Goal: Information Seeking & Learning: Learn about a topic

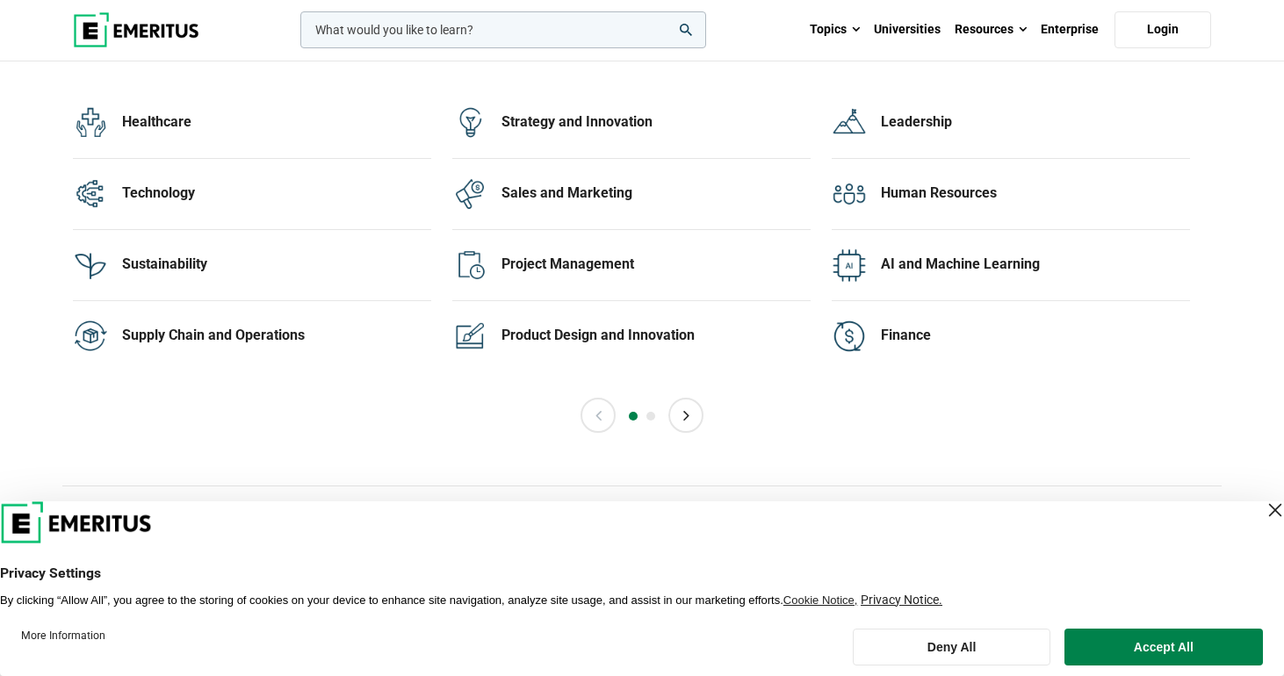
scroll to position [3559, 0]
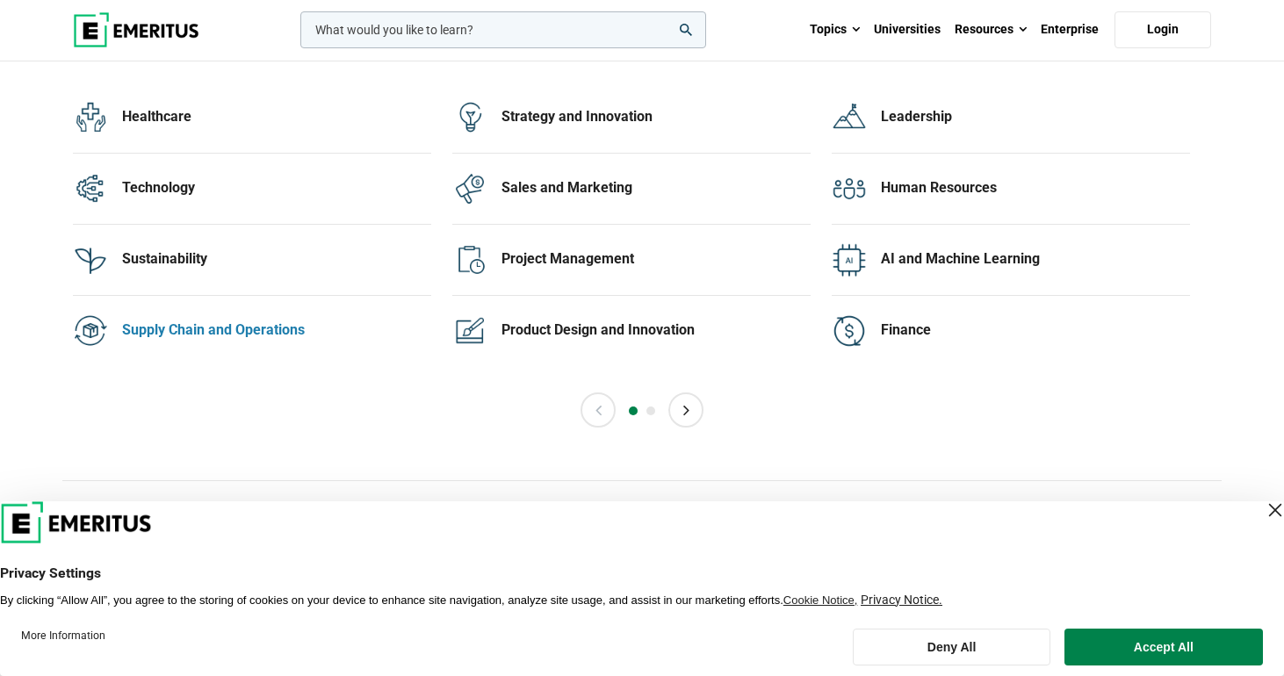
click at [277, 340] on div "Supply Chain and Operations" at bounding box center [276, 330] width 309 height 19
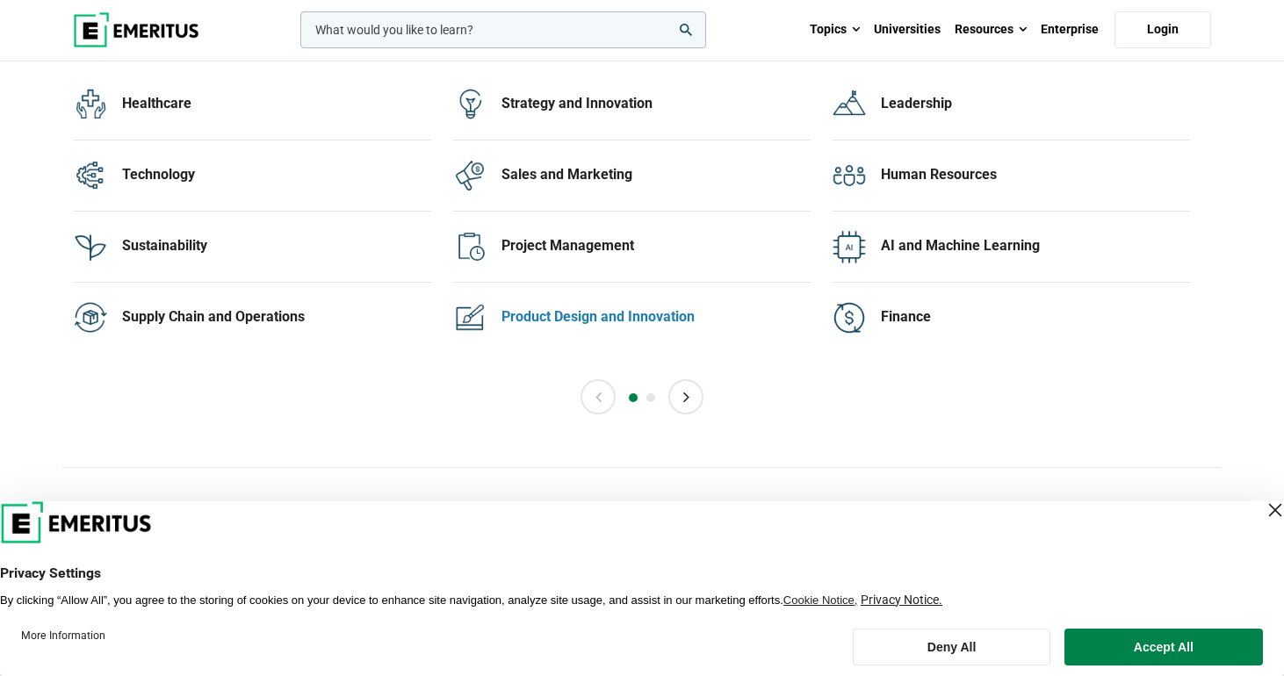
scroll to position [3577, 0]
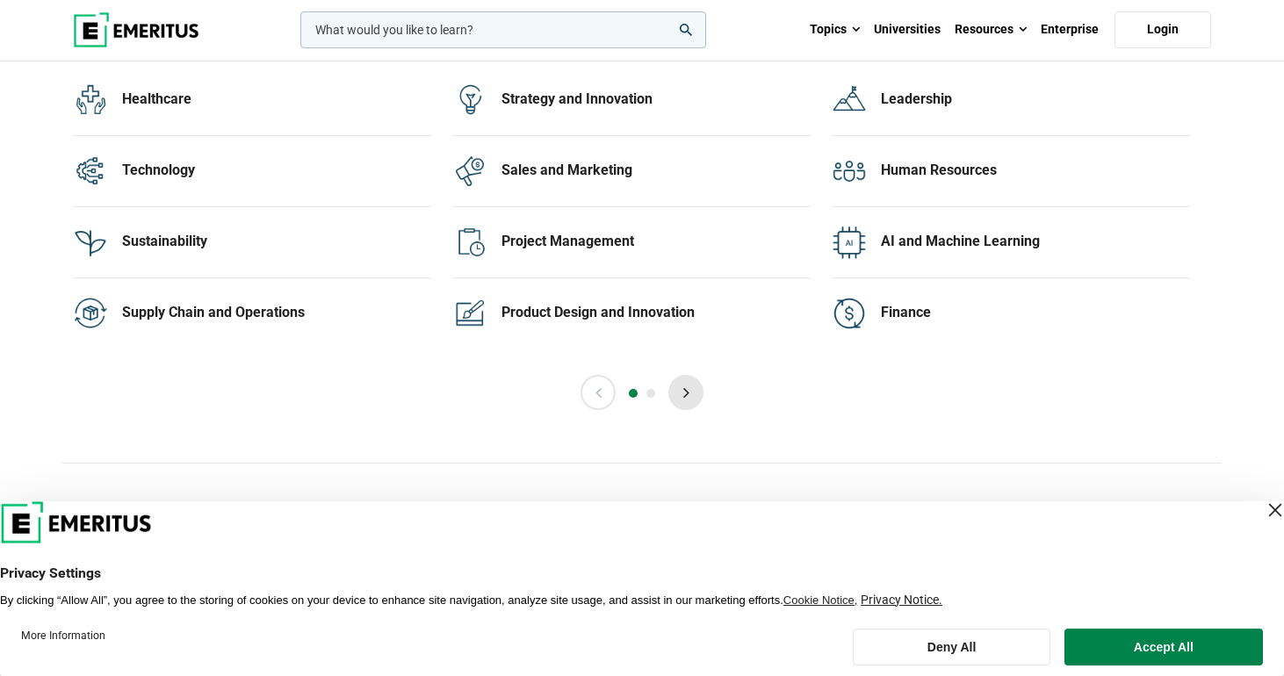
click at [683, 410] on button "Next" at bounding box center [685, 392] width 35 height 35
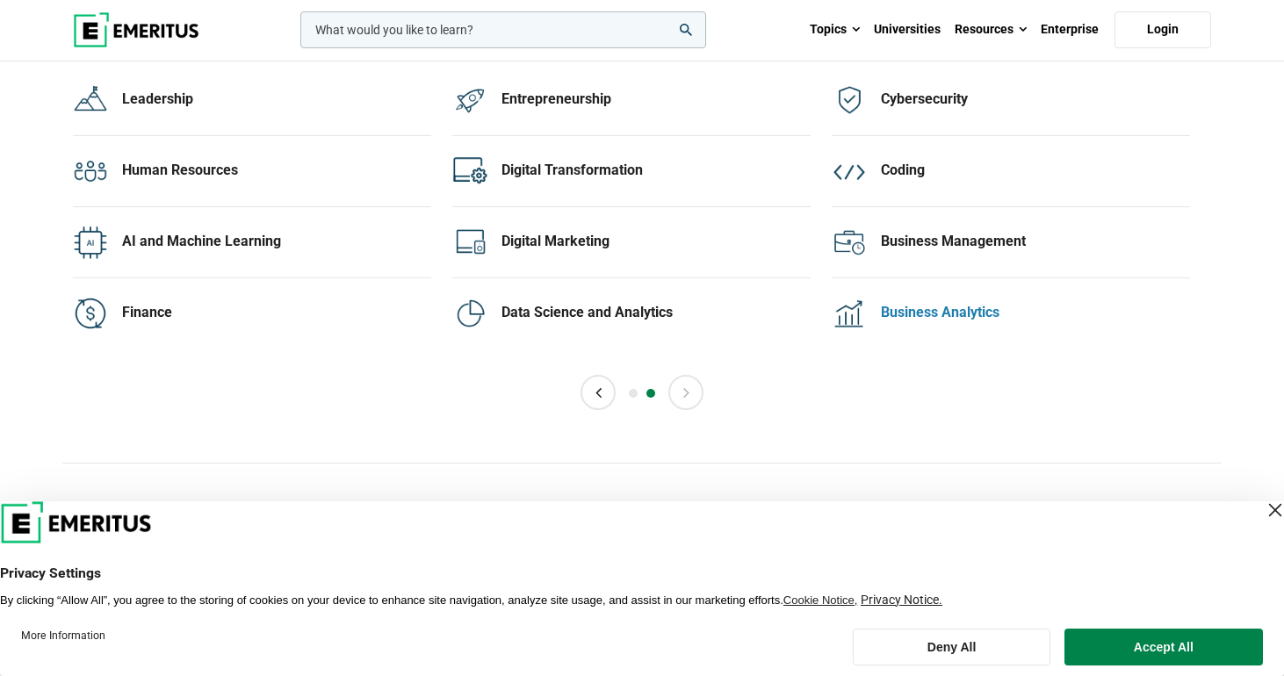
click at [922, 322] on div "Business Analytics" at bounding box center [1035, 312] width 309 height 19
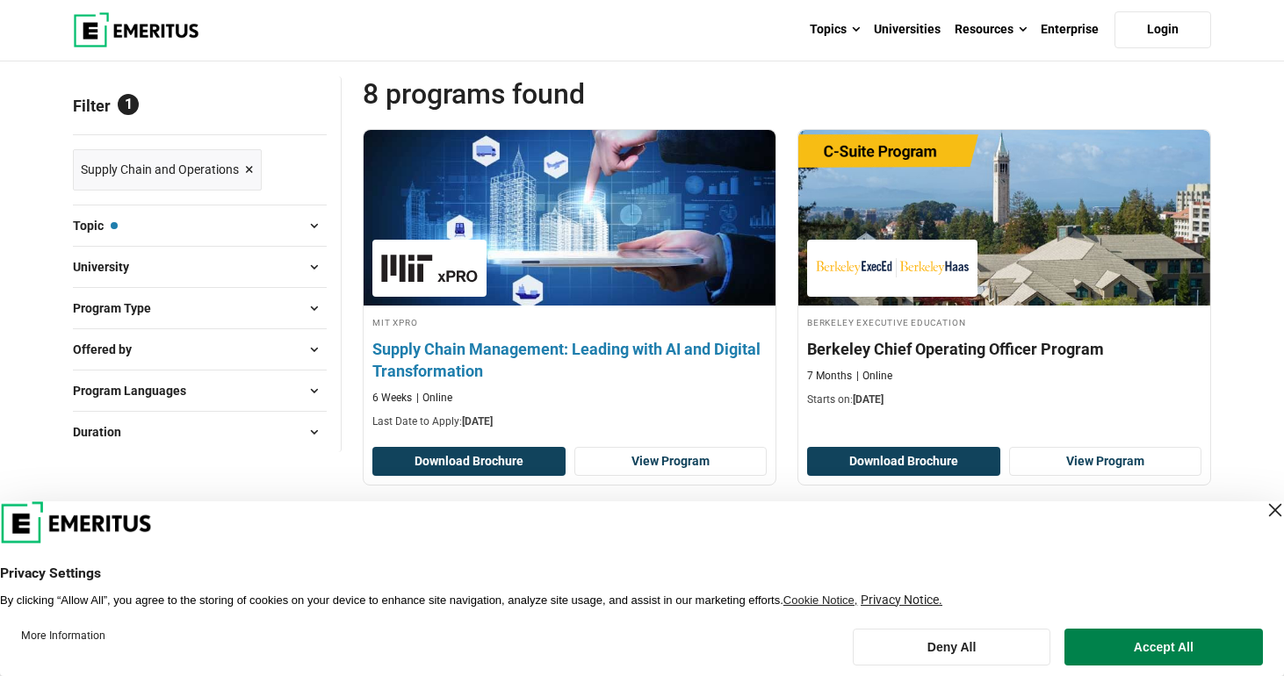
scroll to position [135, 0]
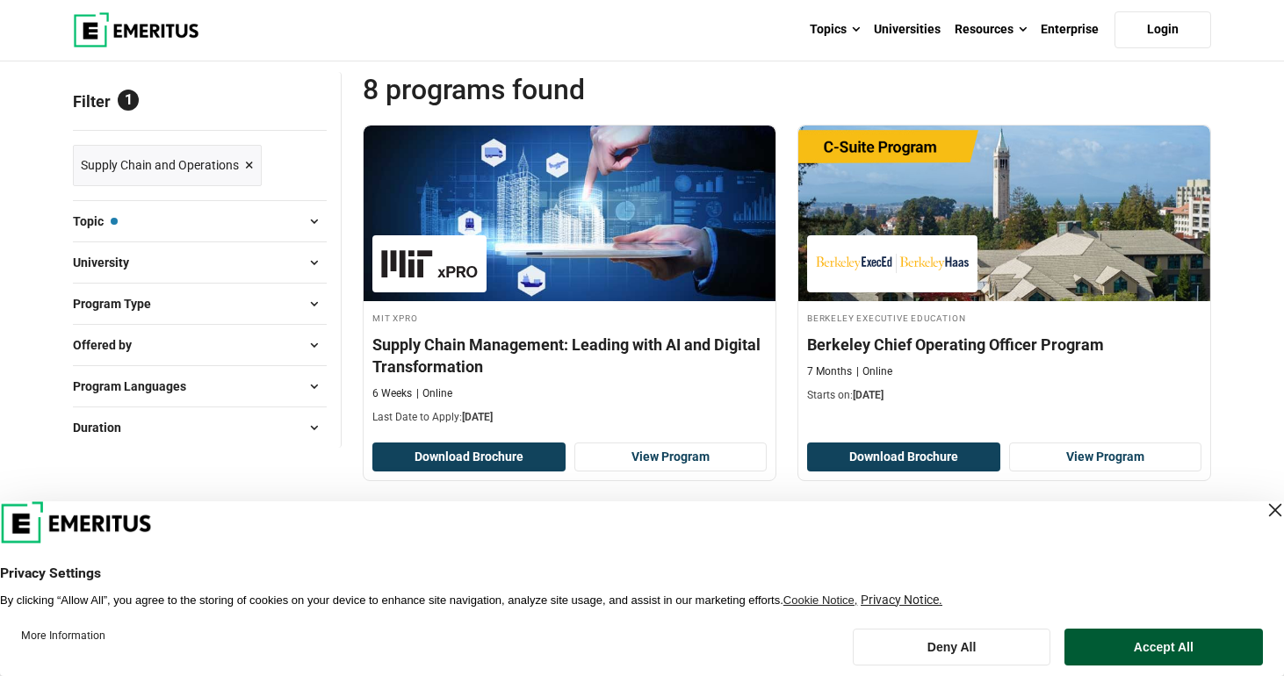
click at [1137, 642] on button "Accept All" at bounding box center [1164, 647] width 199 height 37
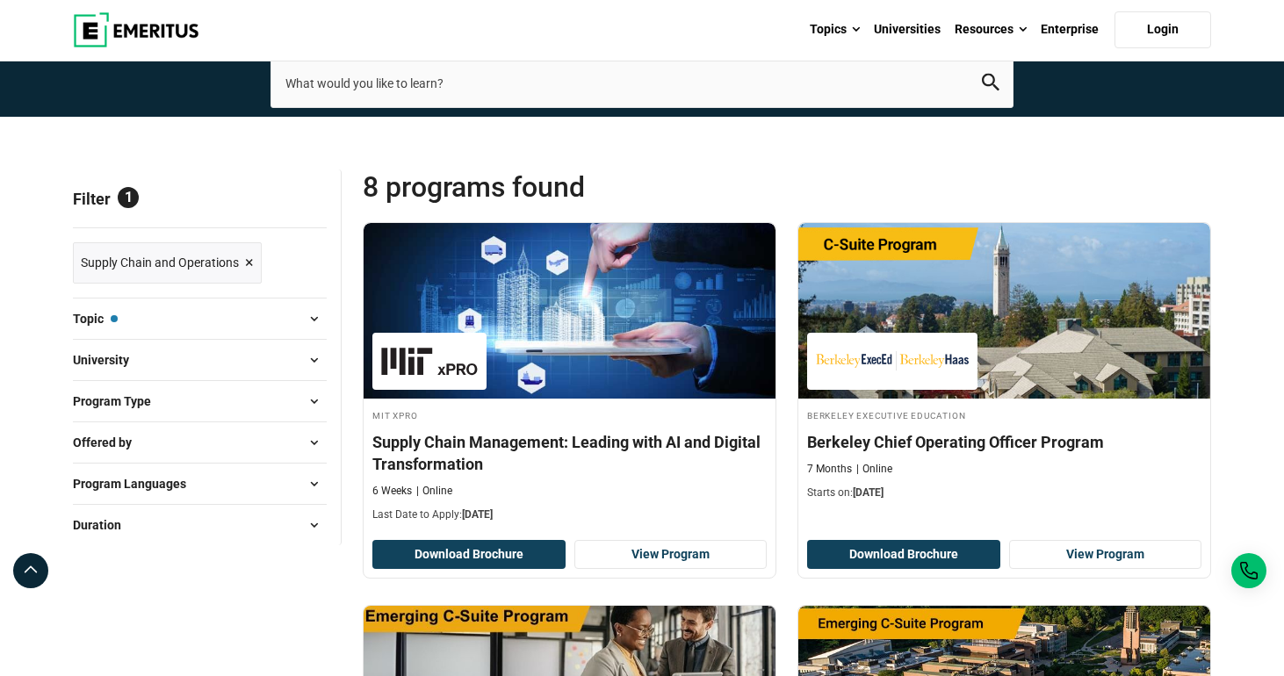
scroll to position [37, 0]
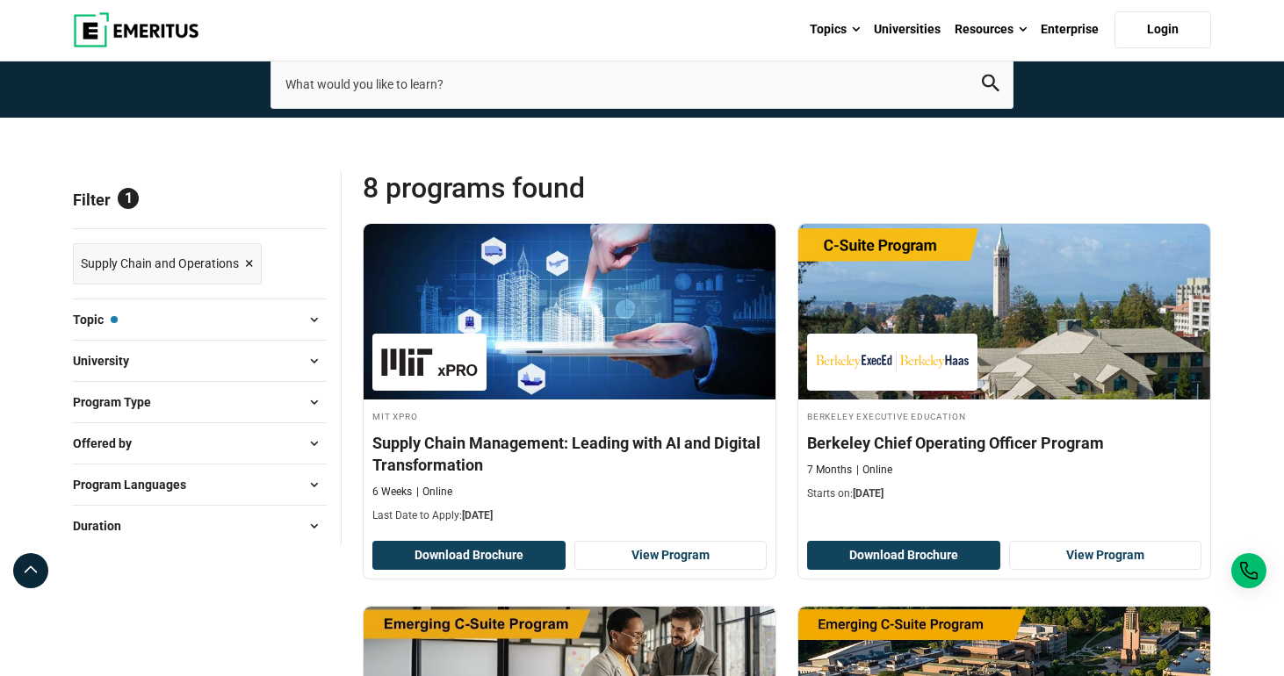
click at [312, 415] on span at bounding box center [313, 402] width 26 height 26
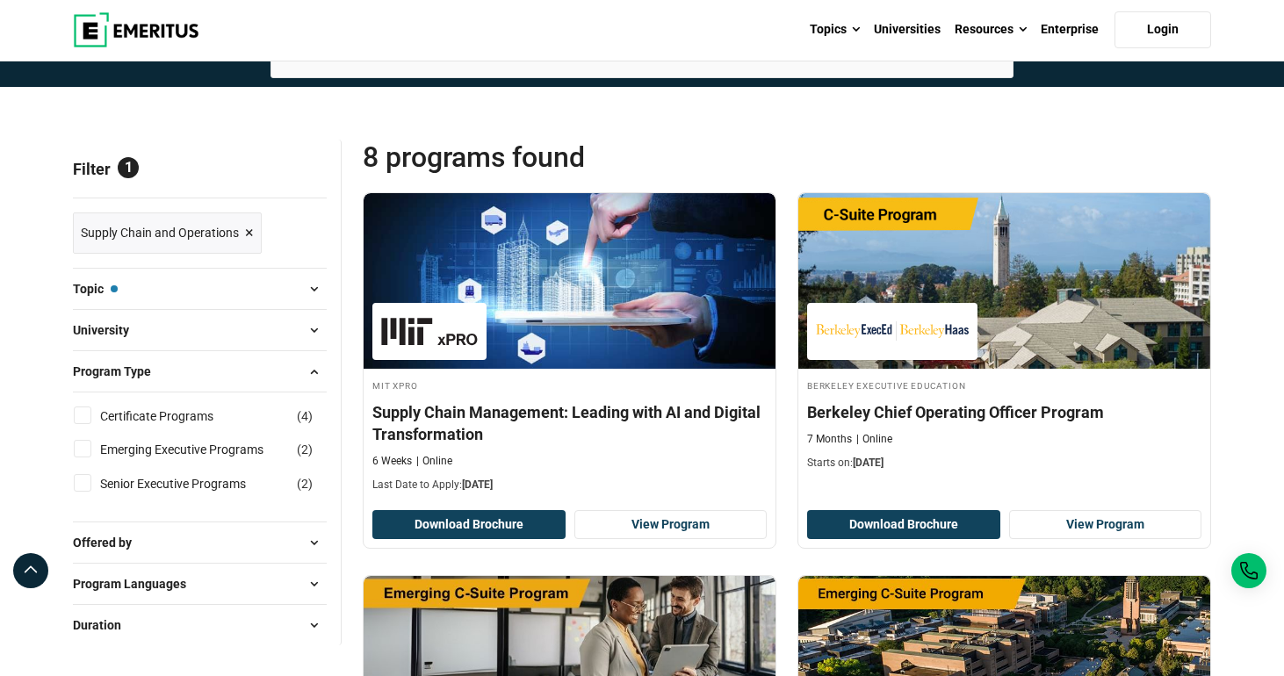
scroll to position [70, 0]
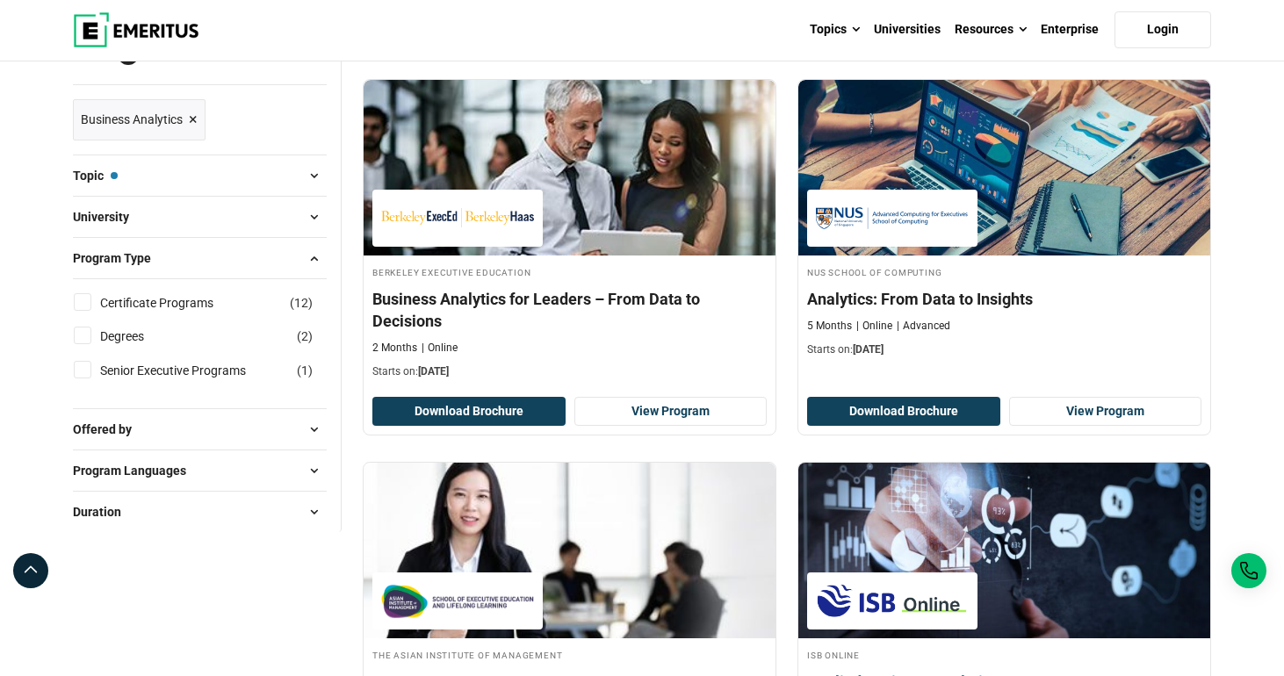
scroll to position [101, 0]
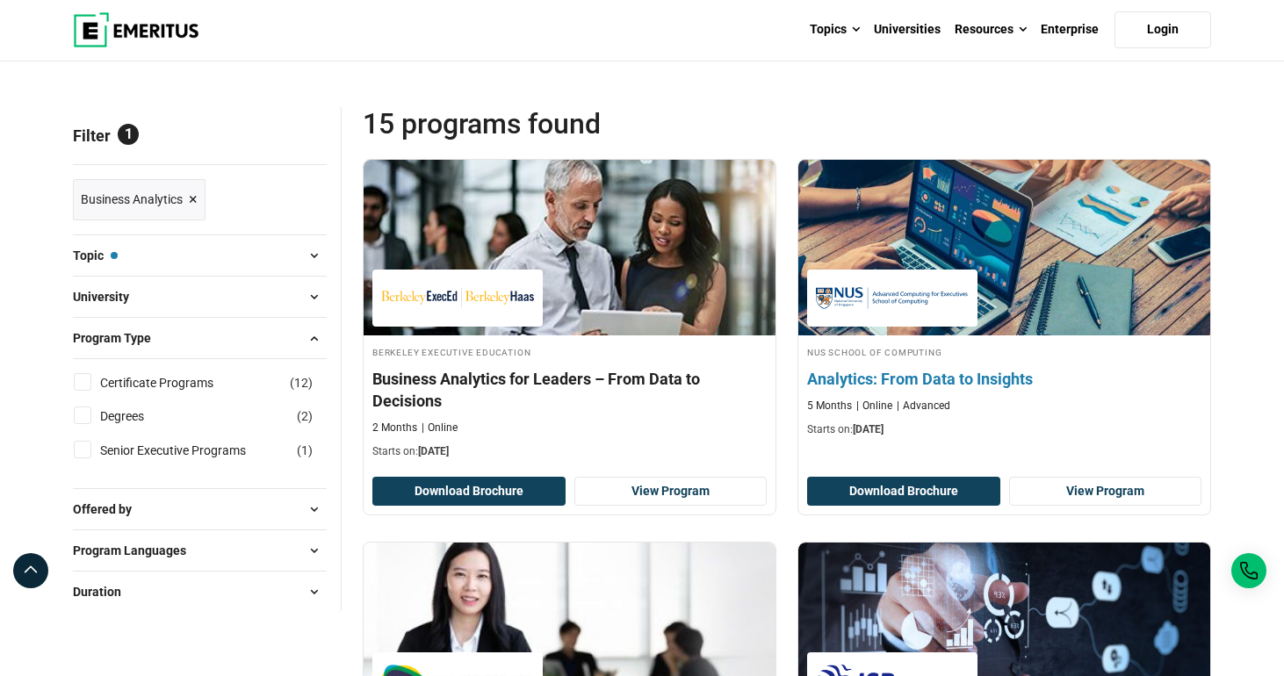
click at [902, 390] on h4 "Analytics: From Data to Insights" at bounding box center [1004, 379] width 394 height 22
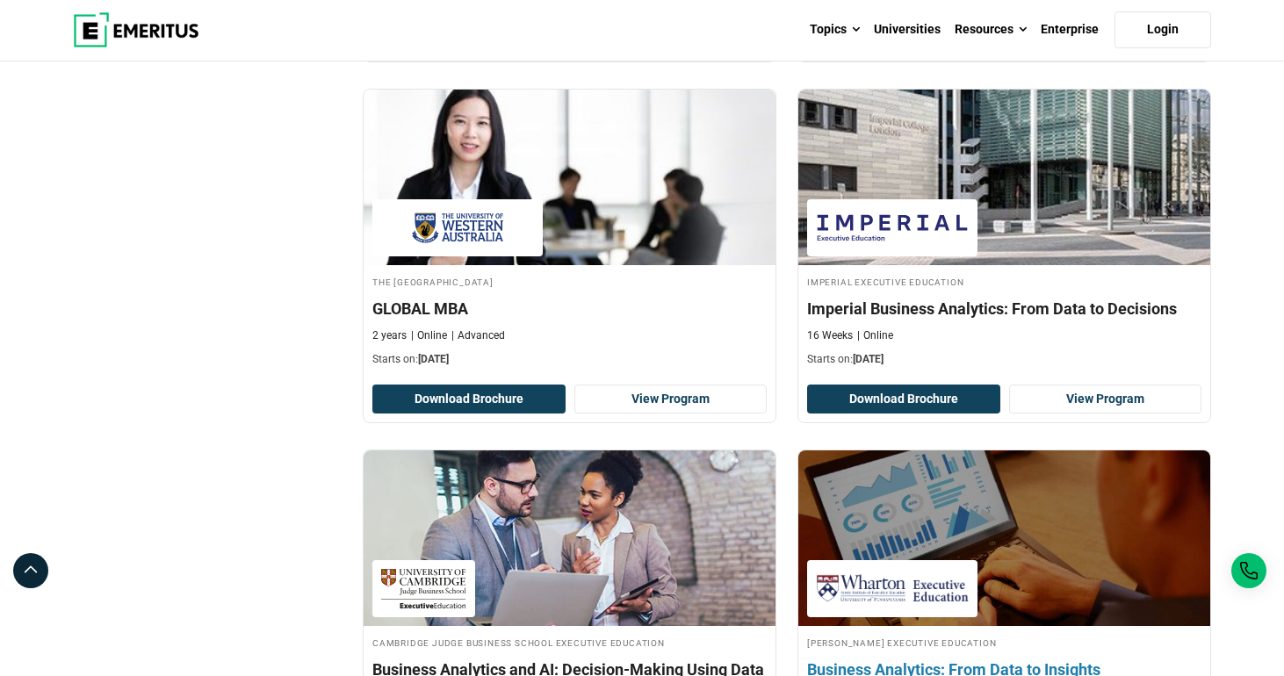
scroll to position [949, 0]
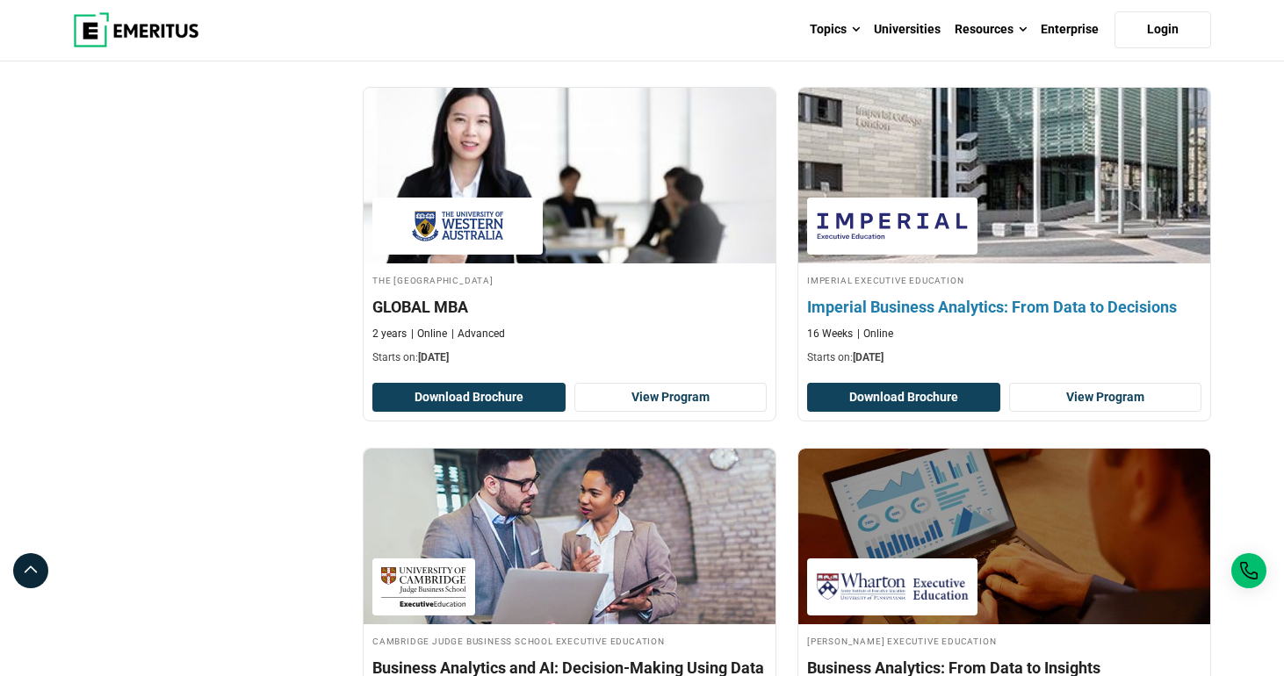
click at [991, 318] on h4 "Imperial Business Analytics: From Data to Decisions" at bounding box center [1004, 307] width 394 height 22
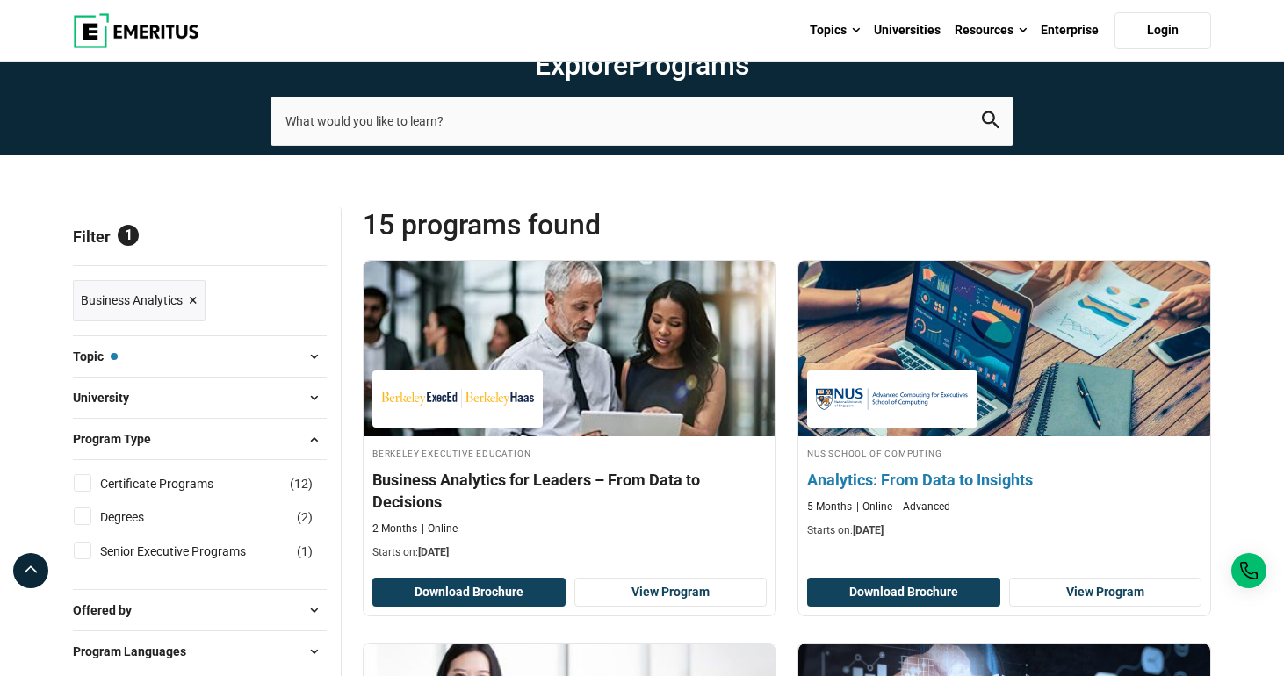
scroll to position [0, 0]
click at [914, 491] on h4 "Analytics: From Data to Insights" at bounding box center [1004, 480] width 394 height 22
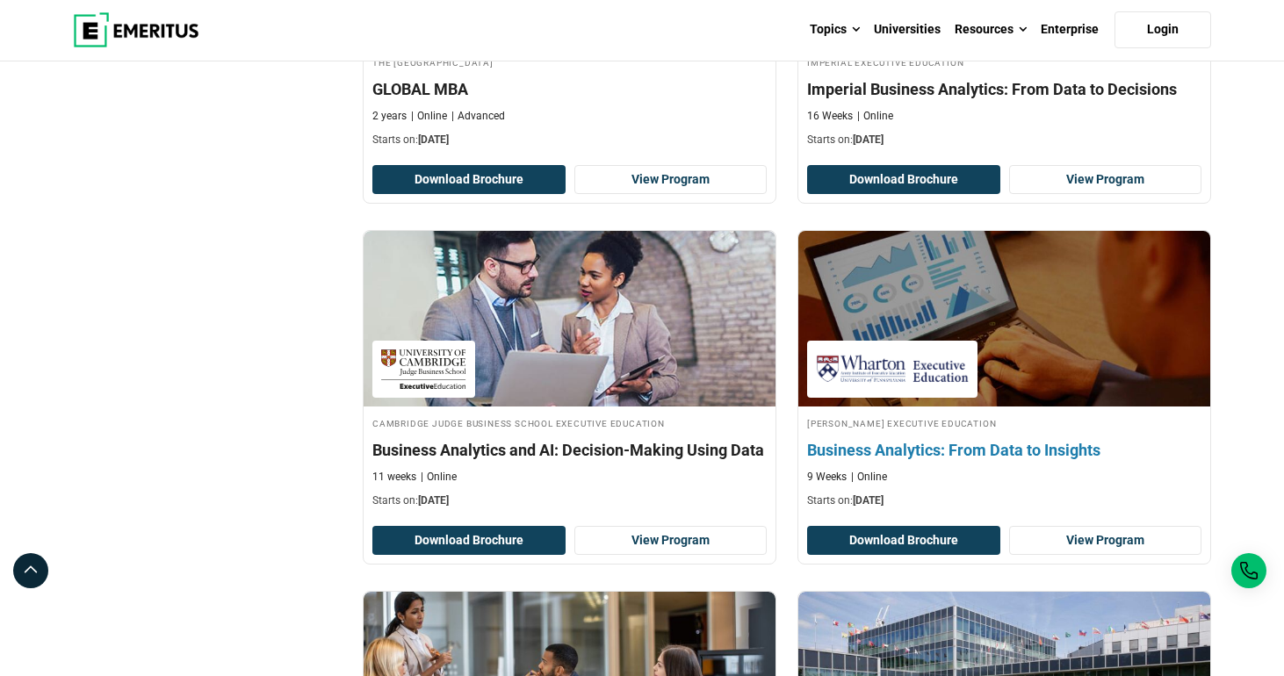
scroll to position [1171, 0]
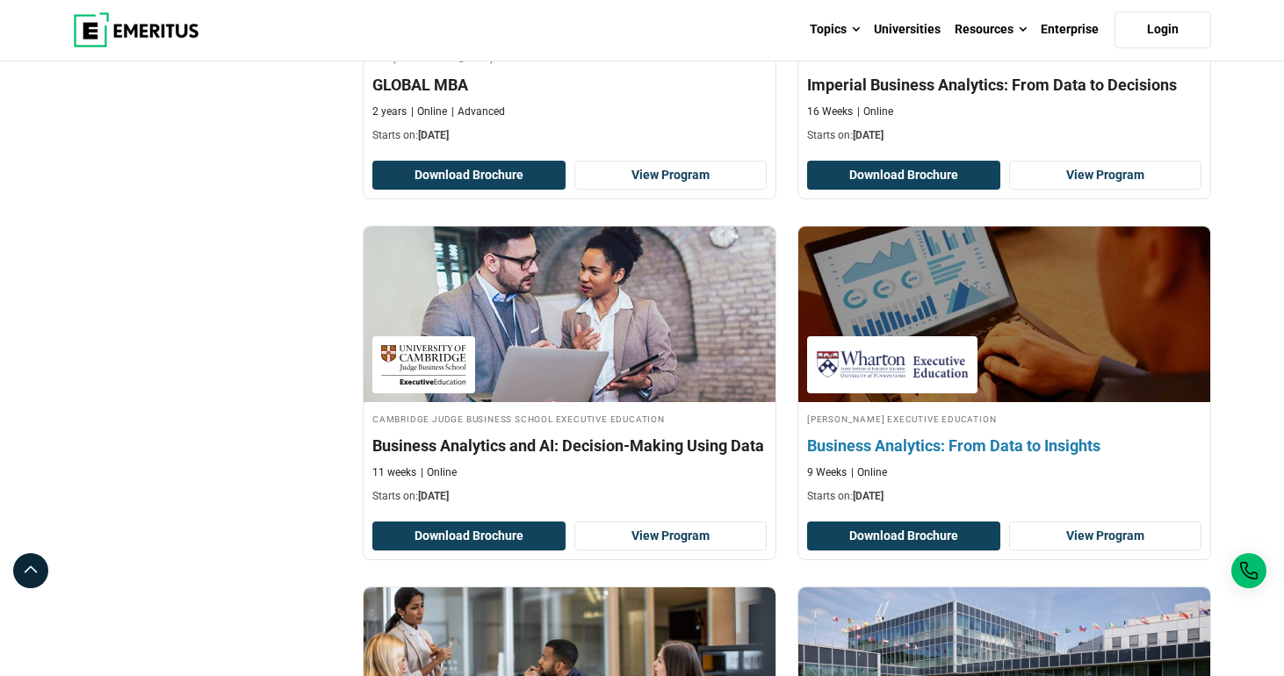
click at [938, 457] on h4 "Business Analytics: From Data to Insights" at bounding box center [1004, 446] width 394 height 22
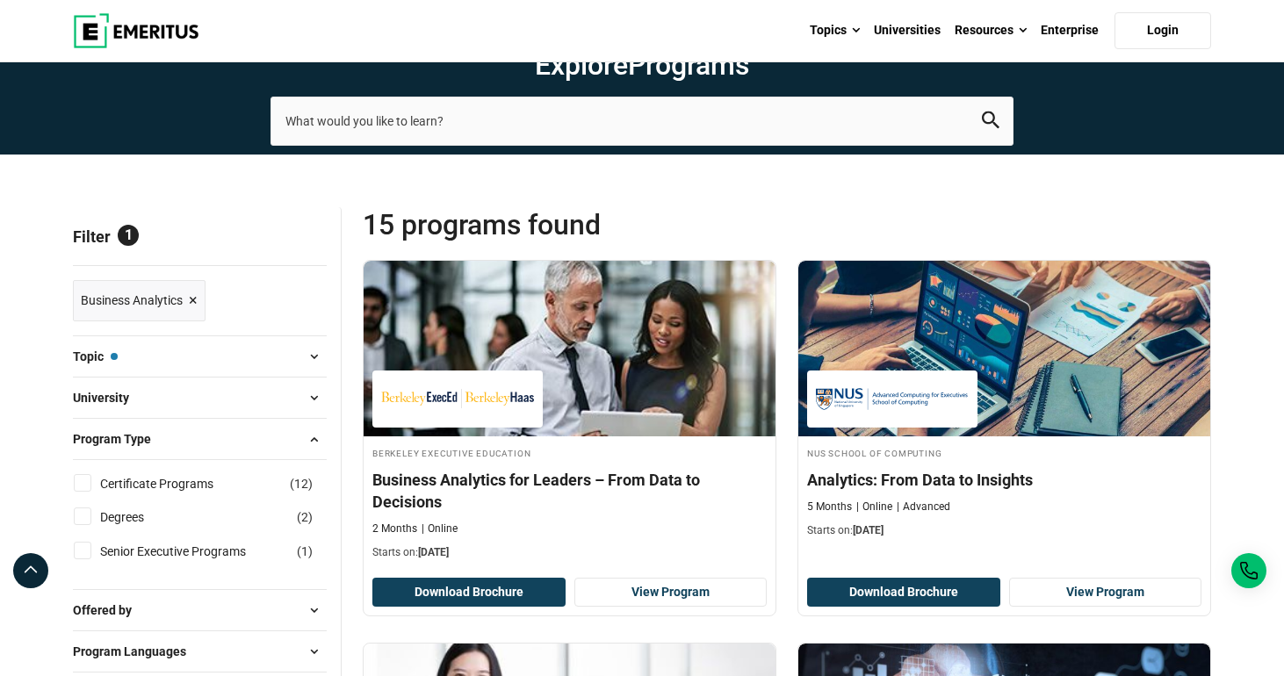
scroll to position [0, 0]
click at [107, 36] on img at bounding box center [136, 30] width 126 height 35
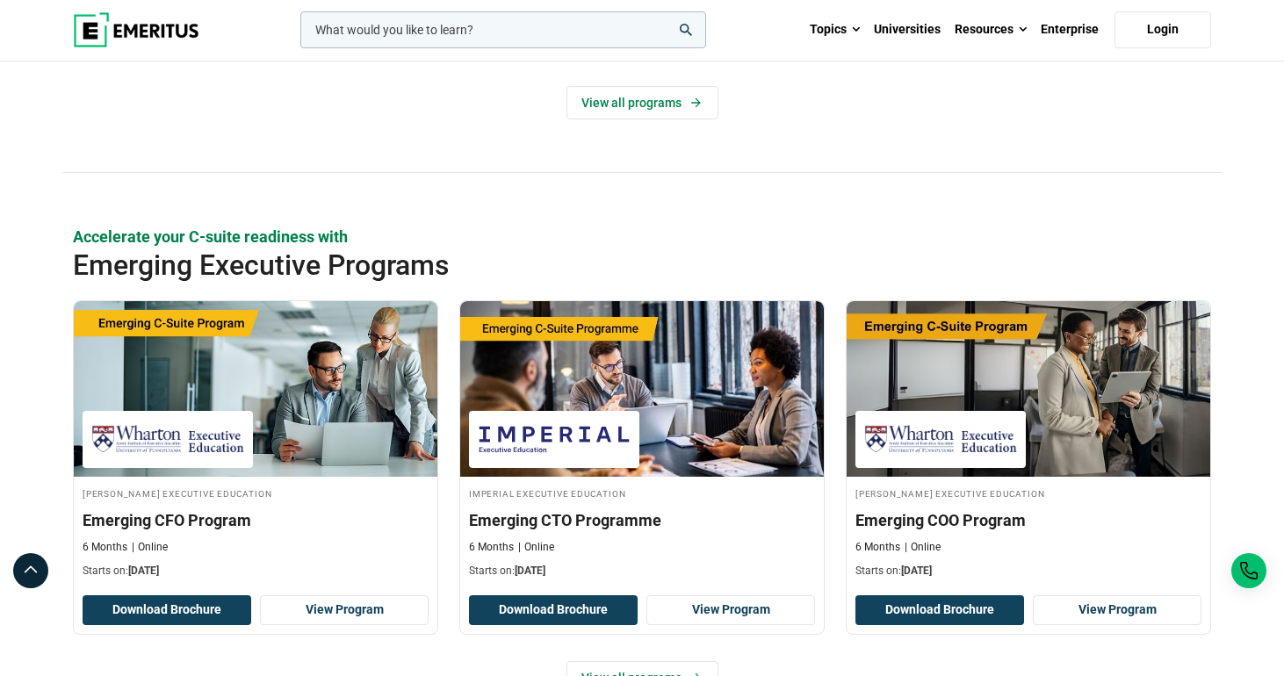
scroll to position [1064, 0]
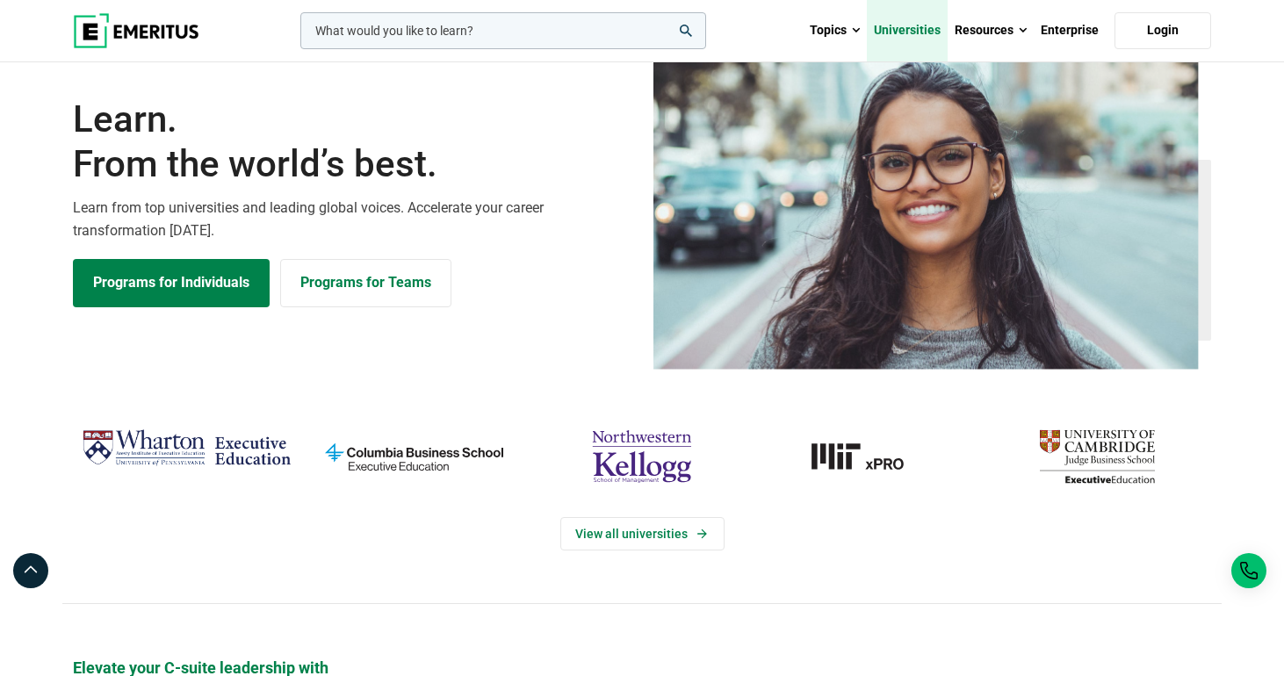
click at [899, 36] on link "Universities" at bounding box center [907, 30] width 81 height 61
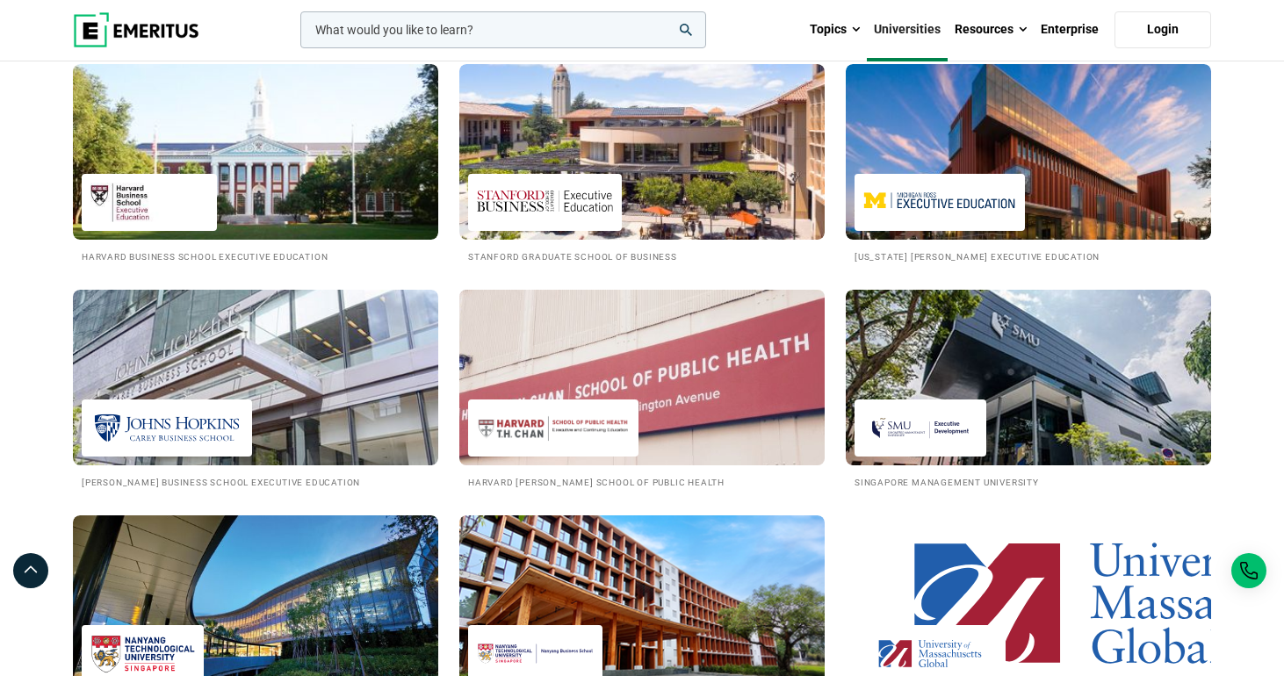
scroll to position [2092, 0]
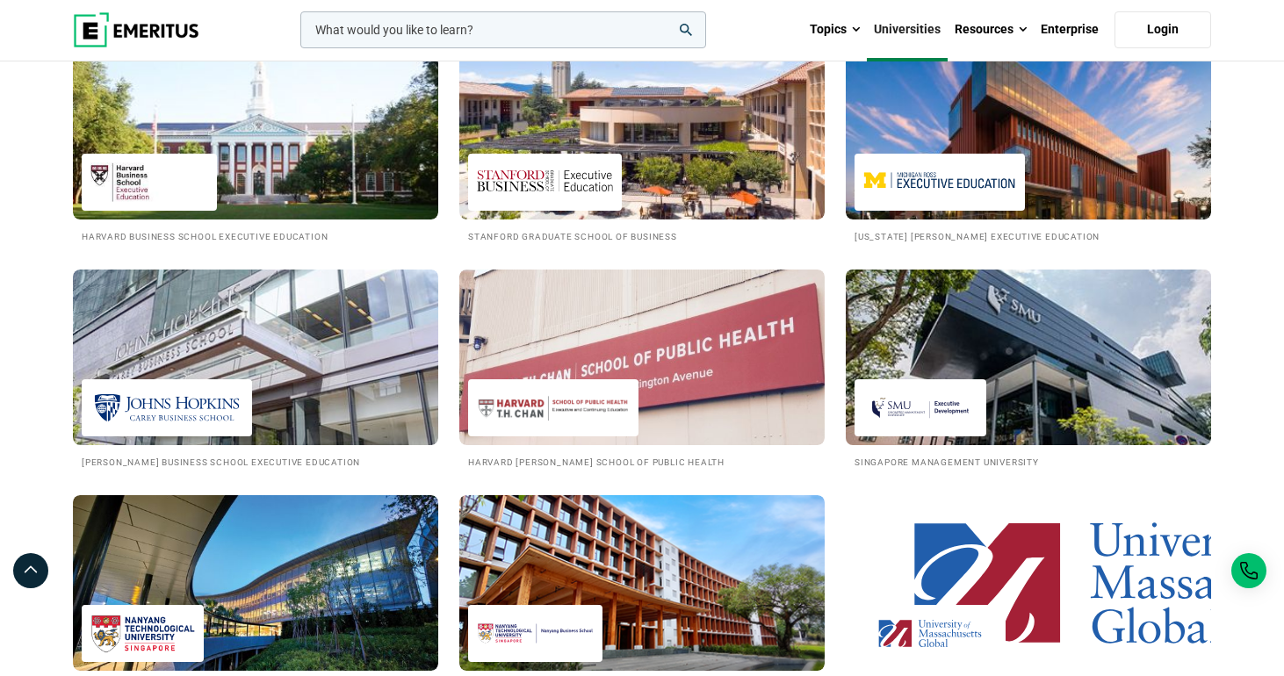
click at [930, 390] on img at bounding box center [1028, 357] width 402 height 193
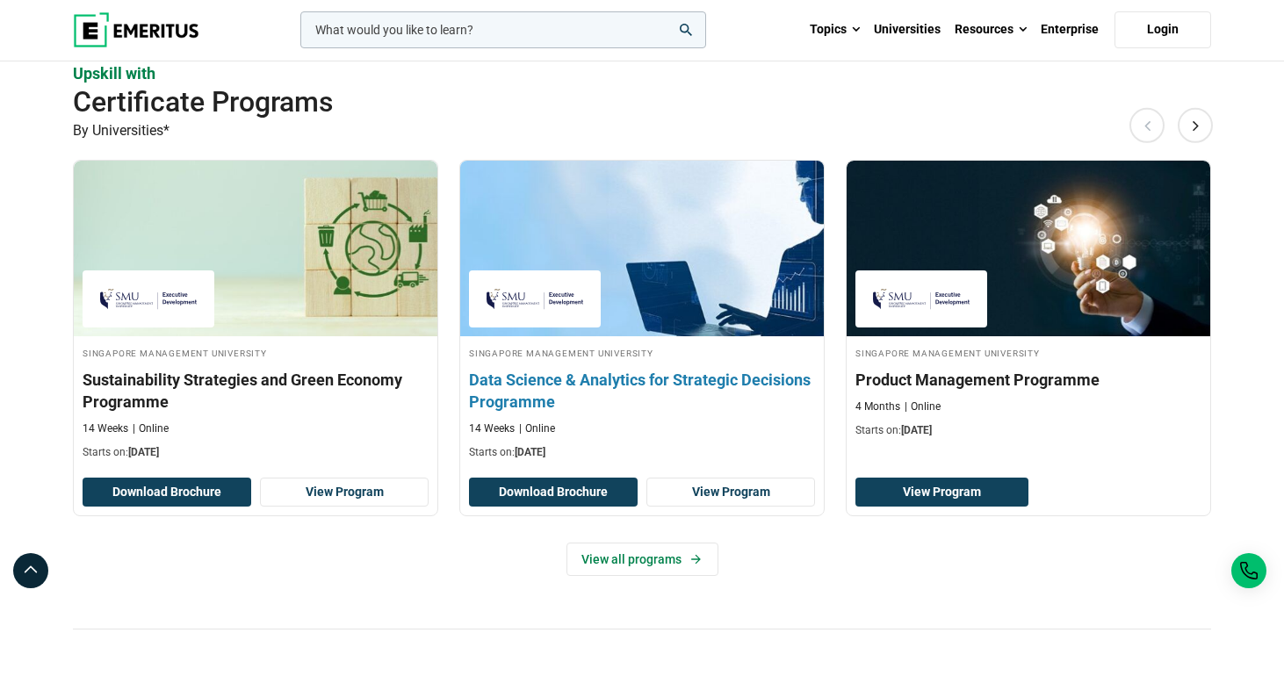
scroll to position [1022, 0]
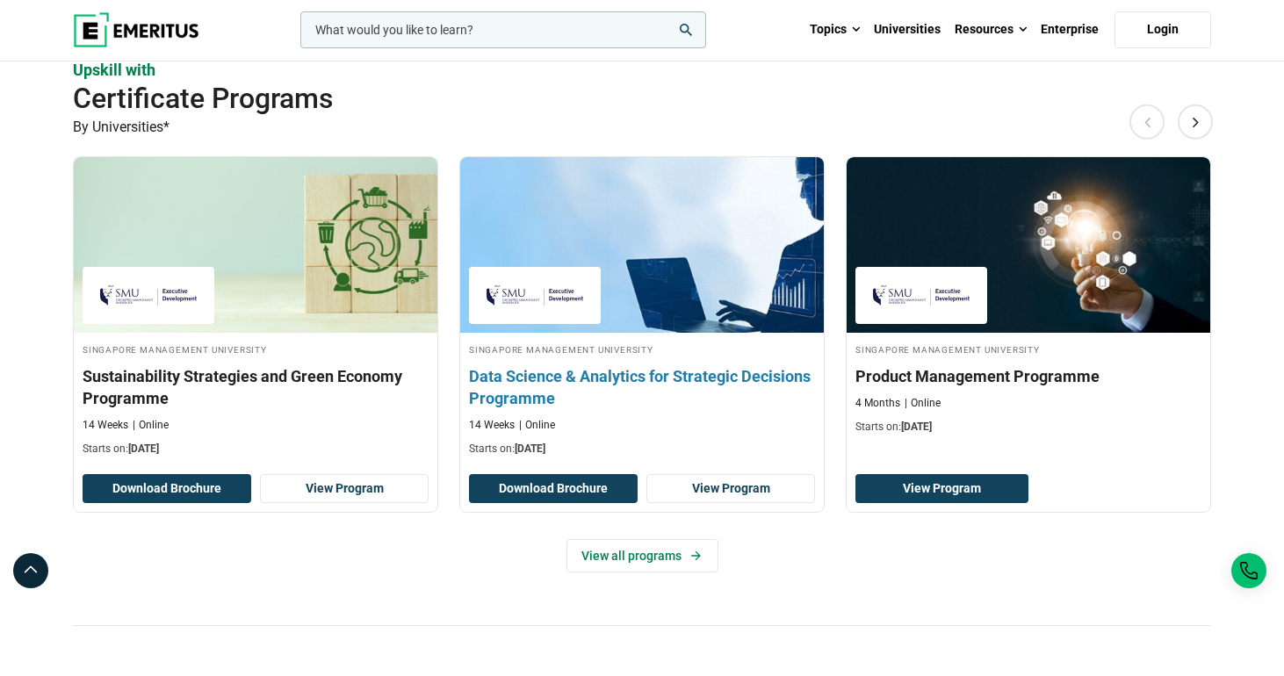
click at [617, 409] on h3 "Data Science & Analytics for Strategic Decisions Programme" at bounding box center [642, 387] width 346 height 44
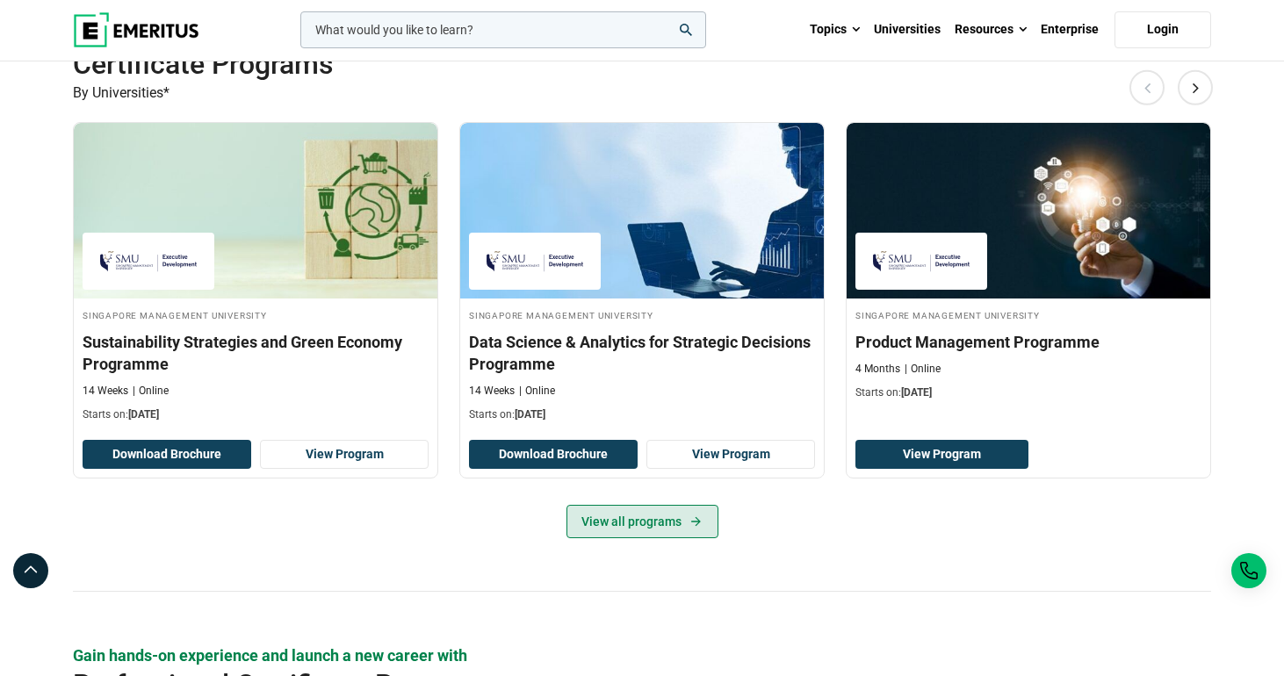
scroll to position [1061, 0]
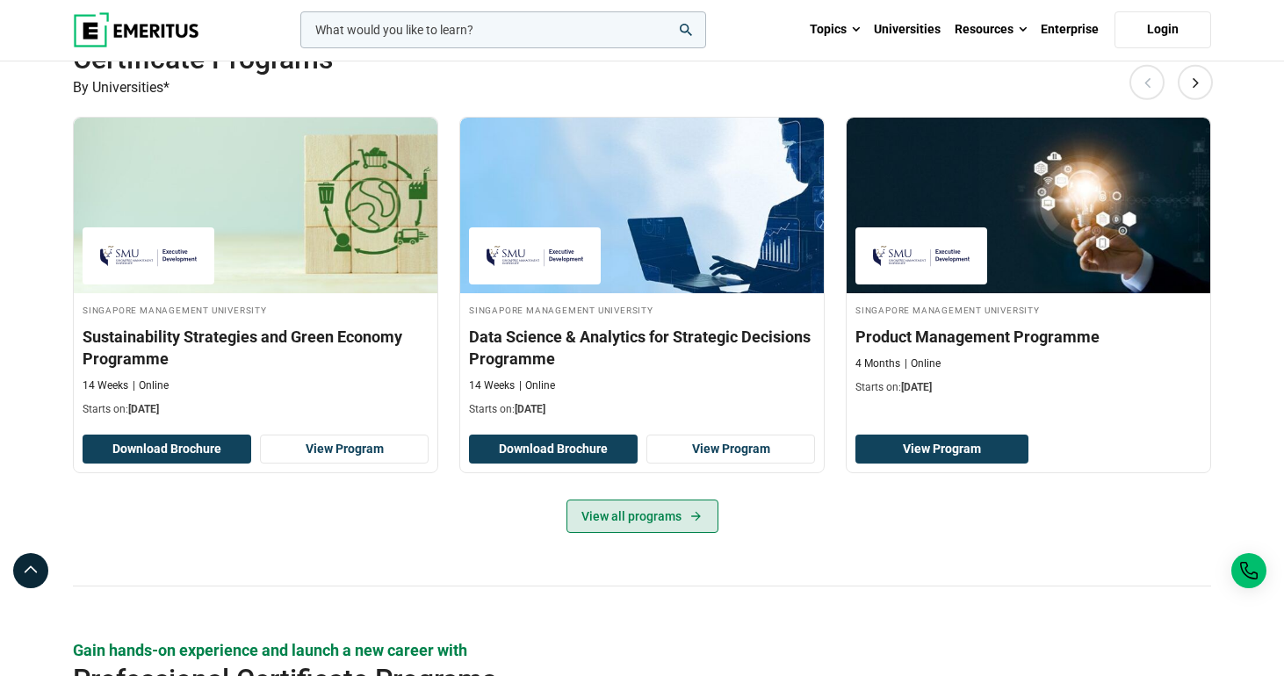
click at [658, 533] on link "View all programs" at bounding box center [643, 516] width 152 height 33
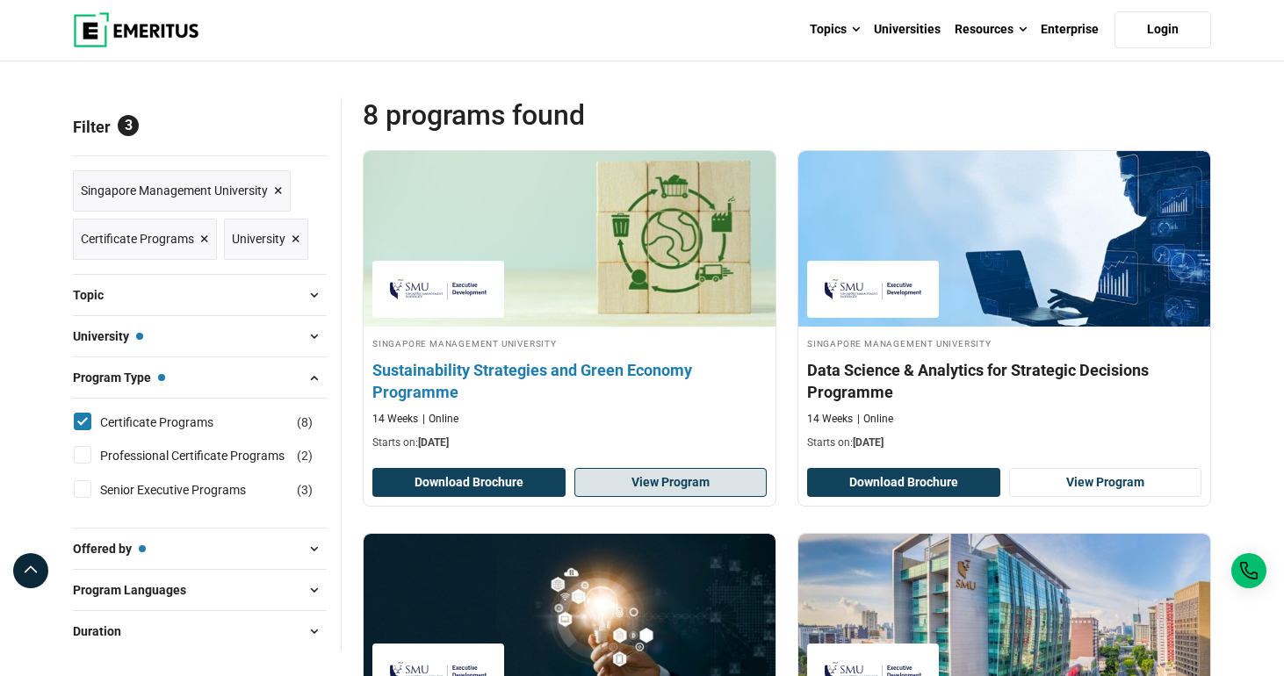
scroll to position [125, 0]
